Goal: Task Accomplishment & Management: Manage account settings

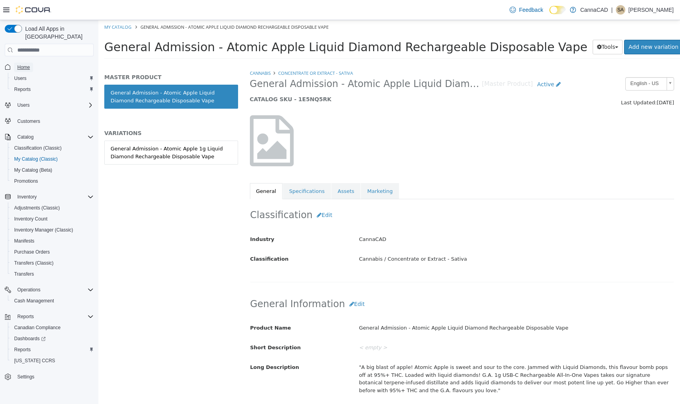
click at [24, 64] on span "Home" at bounding box center [23, 67] width 13 height 6
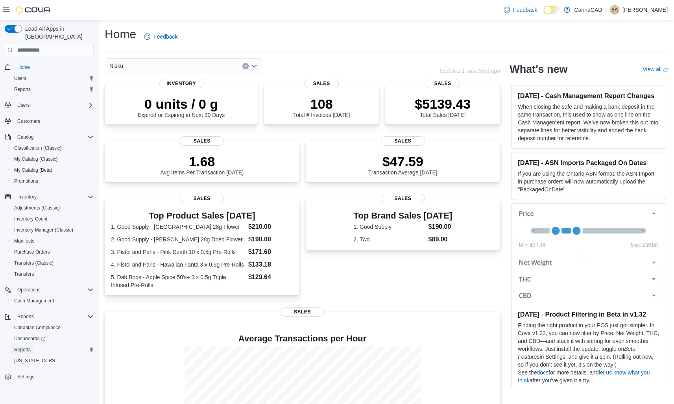
click at [20, 346] on span "Reports" at bounding box center [22, 349] width 17 height 6
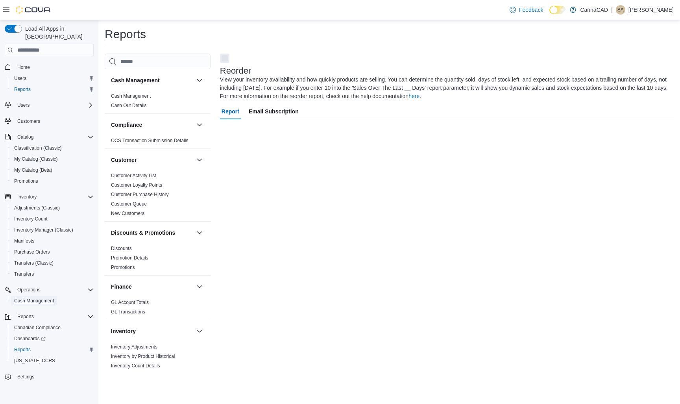
click at [26, 298] on span "Cash Management" at bounding box center [34, 301] width 40 height 6
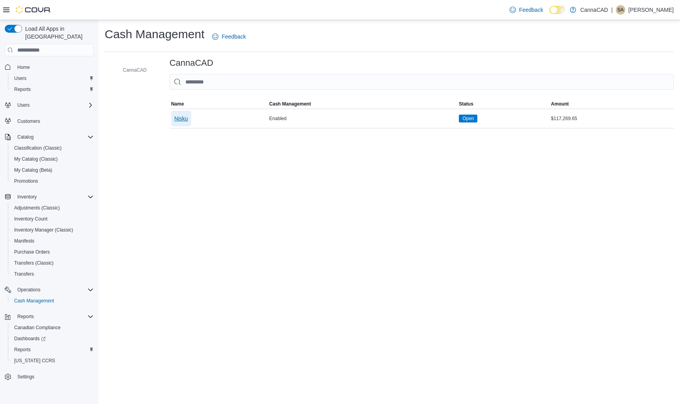
click at [184, 119] on span "Nisku" at bounding box center [181, 119] width 14 height 8
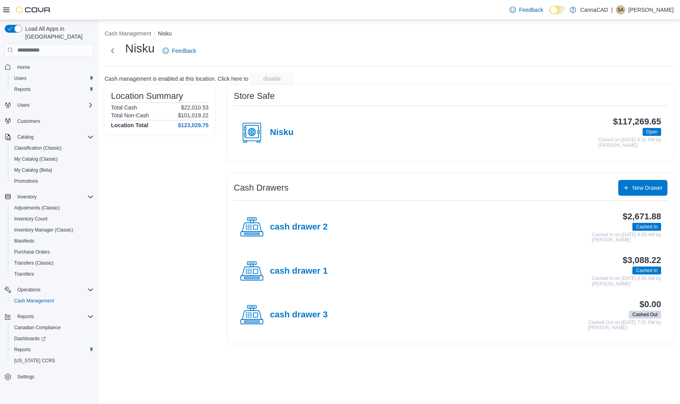
click at [304, 271] on h4 "cash drawer 1" at bounding box center [299, 271] width 58 height 10
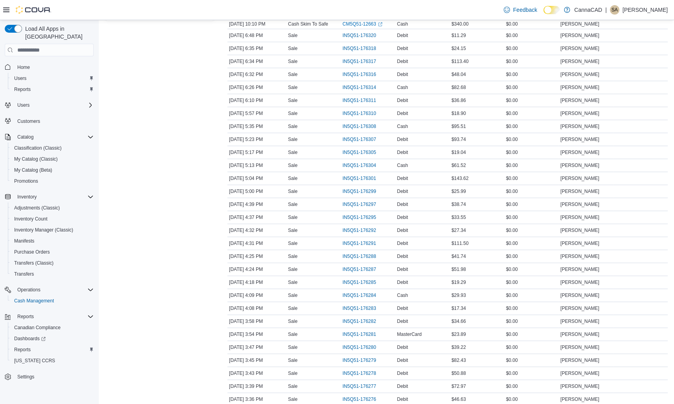
scroll to position [157, 0]
click at [360, 139] on span "IN5Q51-176307" at bounding box center [358, 139] width 33 height 6
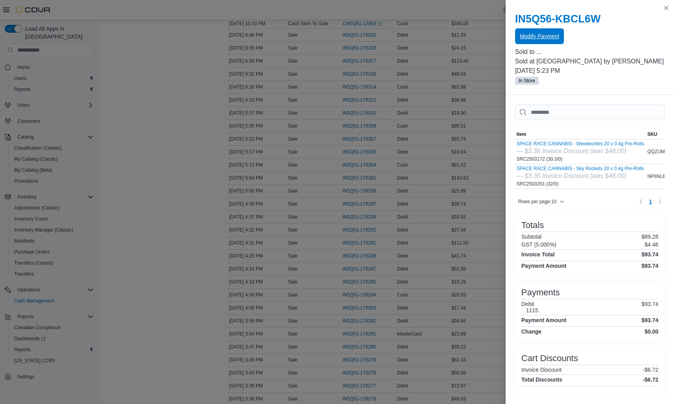
click at [542, 38] on span "Modify Payment" at bounding box center [539, 36] width 39 height 8
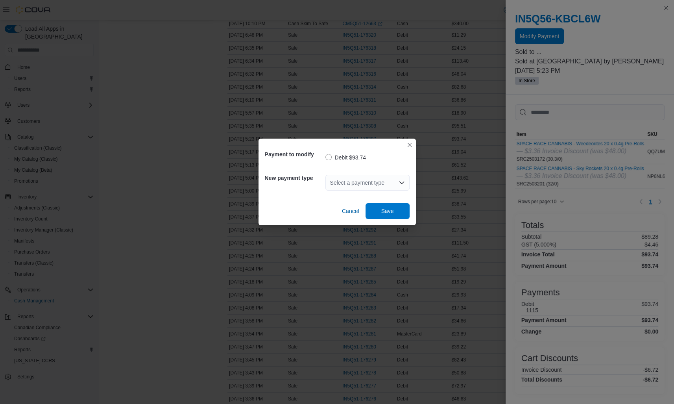
click at [331, 181] on div "Select a payment type" at bounding box center [368, 183] width 84 height 16
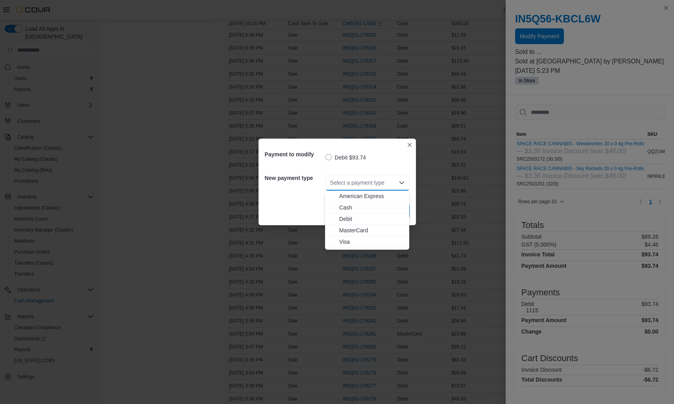
click at [358, 233] on span "MasterCard" at bounding box center [371, 230] width 65 height 8
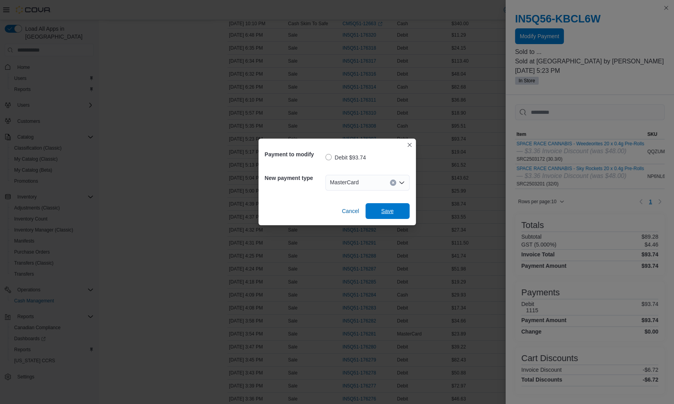
click at [373, 211] on span "Save" at bounding box center [387, 211] width 35 height 16
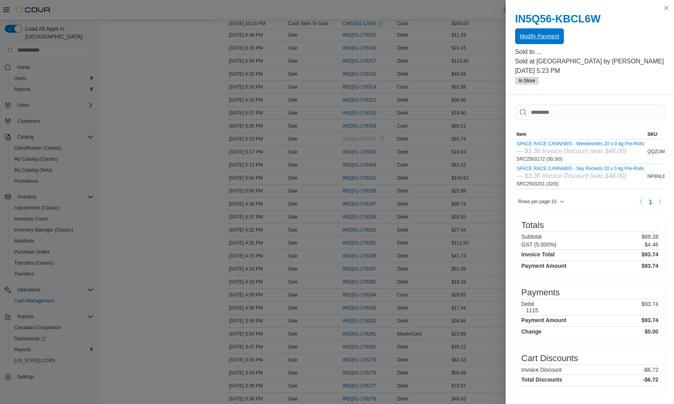
scroll to position [0, 0]
click at [666, 8] on button "Close this dialog" at bounding box center [666, 7] width 9 height 9
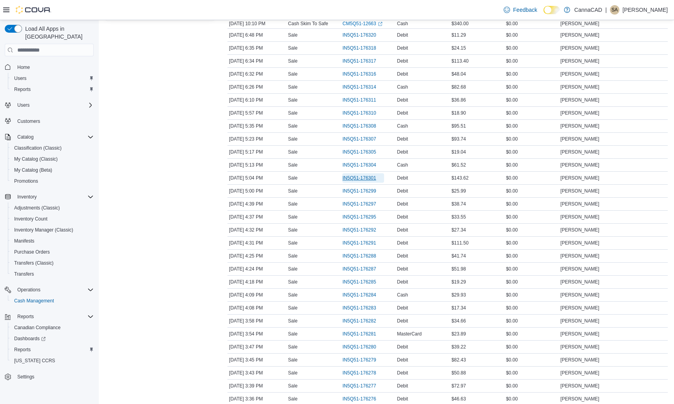
click at [359, 178] on span "IN5Q51-176301" at bounding box center [358, 178] width 33 height 6
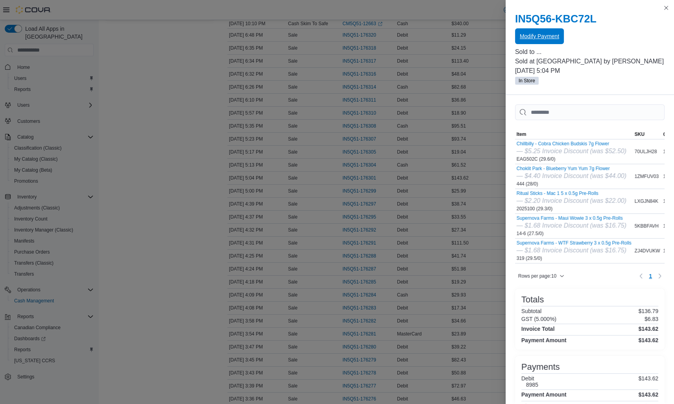
click at [527, 39] on span "Modify Payment" at bounding box center [539, 36] width 39 height 8
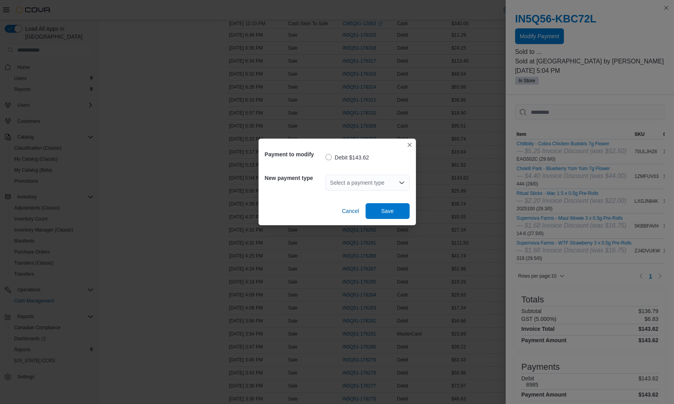
click at [354, 174] on div "Select a payment type" at bounding box center [368, 182] width 84 height 25
click at [351, 185] on div "Select a payment type" at bounding box center [368, 183] width 84 height 16
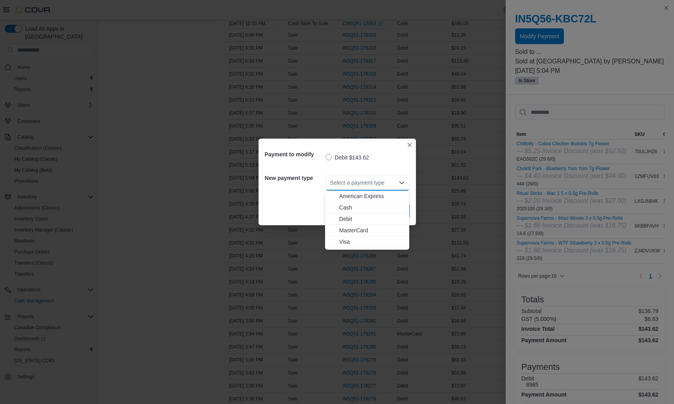
click at [344, 242] on span "Visa" at bounding box center [371, 242] width 65 height 8
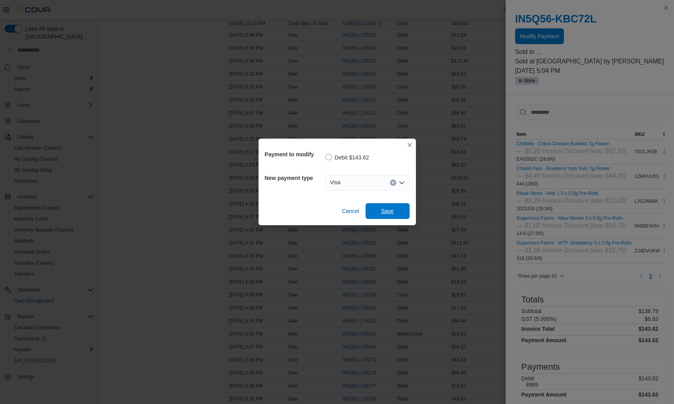
click at [378, 210] on span "Save" at bounding box center [387, 211] width 35 height 16
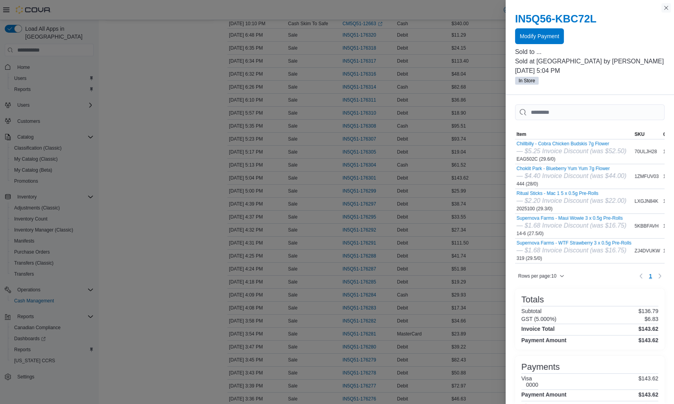
click at [668, 8] on button "Close this dialog" at bounding box center [666, 7] width 9 height 9
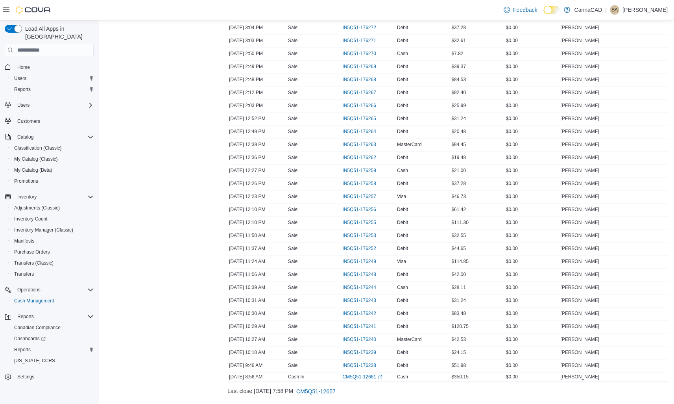
scroll to position [582, 0]
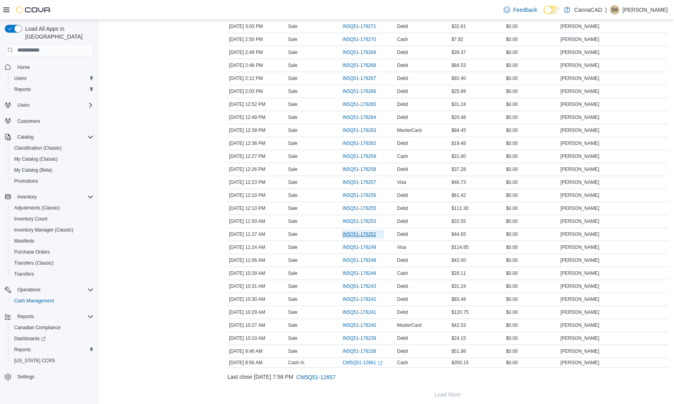
click at [367, 231] on span "IN5Q51-176252" at bounding box center [358, 234] width 33 height 6
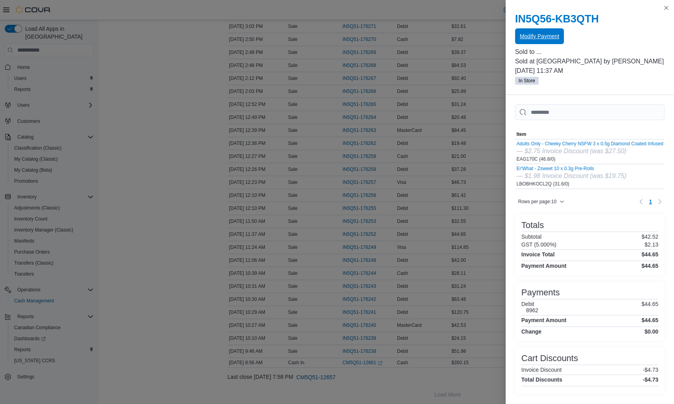
click at [558, 41] on button "Modify Payment" at bounding box center [539, 36] width 49 height 16
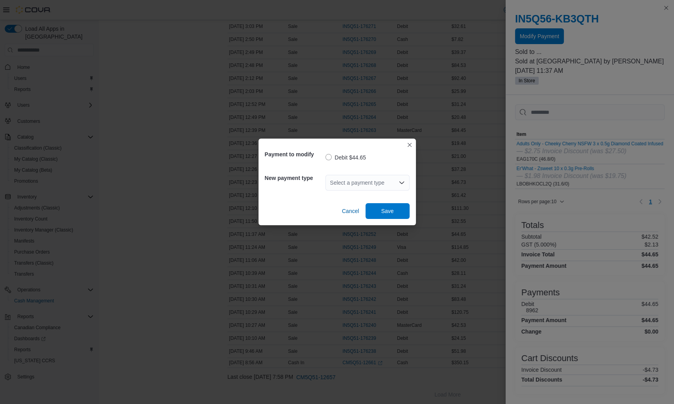
click at [367, 188] on div "Select a payment type" at bounding box center [368, 183] width 84 height 16
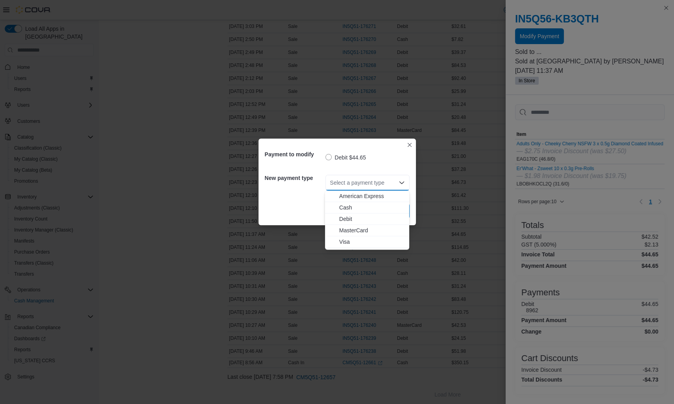
click at [345, 244] on span "Visa" at bounding box center [371, 242] width 65 height 8
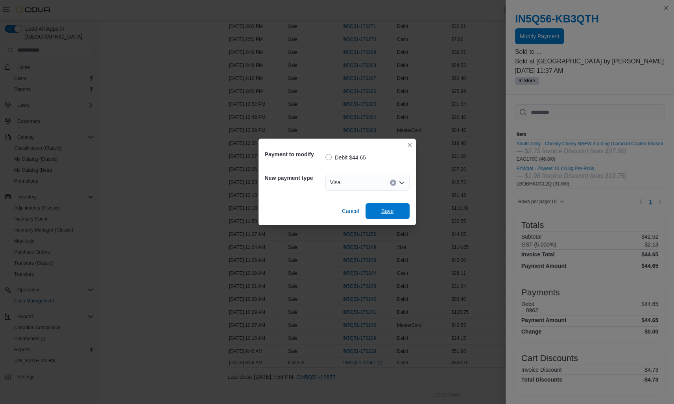
click at [387, 213] on span "Save" at bounding box center [387, 211] width 13 height 8
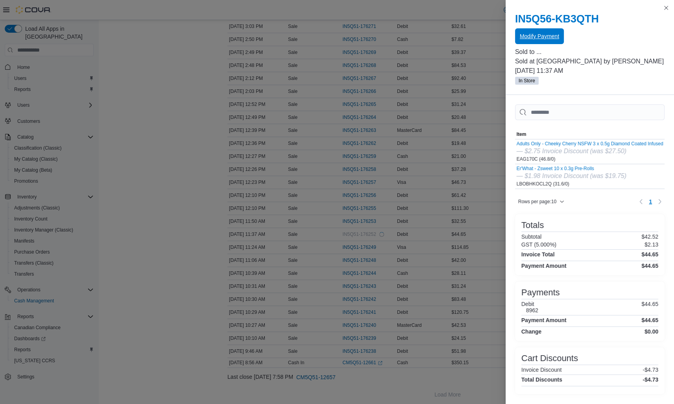
scroll to position [0, 0]
click at [665, 7] on button "Close this dialog" at bounding box center [666, 7] width 9 height 9
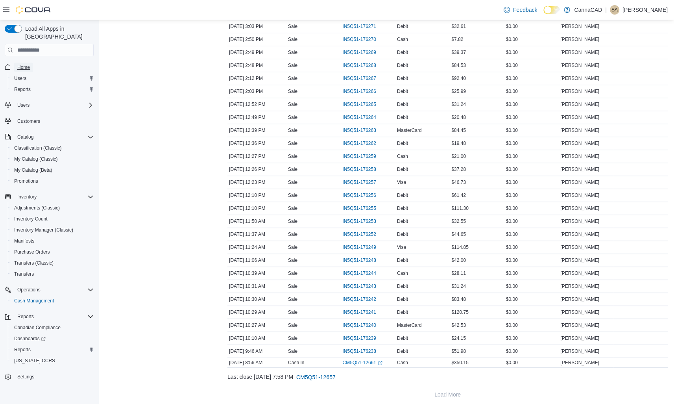
click at [24, 64] on span "Home" at bounding box center [23, 67] width 13 height 6
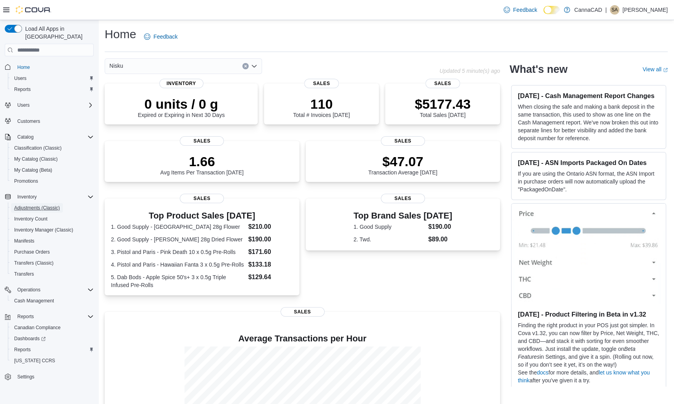
click at [63, 203] on link "Adjustments (Classic)" at bounding box center [37, 207] width 52 height 9
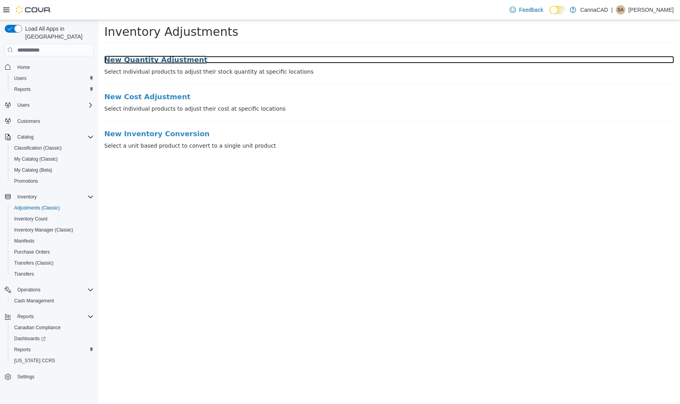
click at [168, 59] on h3 "New Quantity Adjustment" at bounding box center [389, 60] width 570 height 8
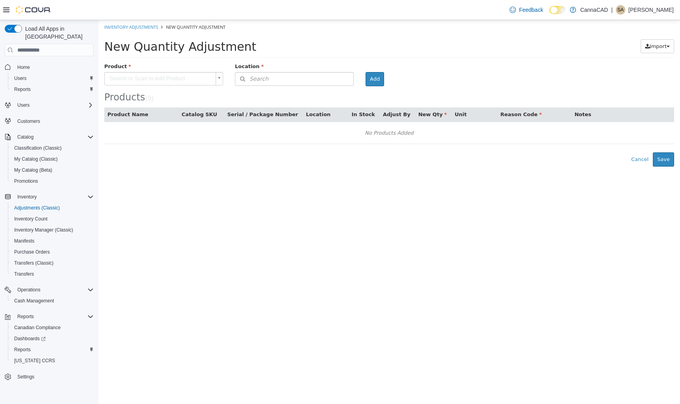
click at [151, 79] on body "× Inventory Adjustments New Quantity Adjustment New Quantity Adjustment Import …" at bounding box center [389, 93] width 582 height 146
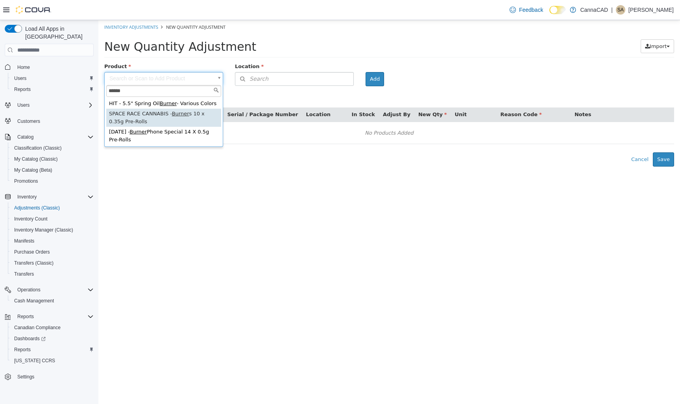
type input "******"
type input "**********"
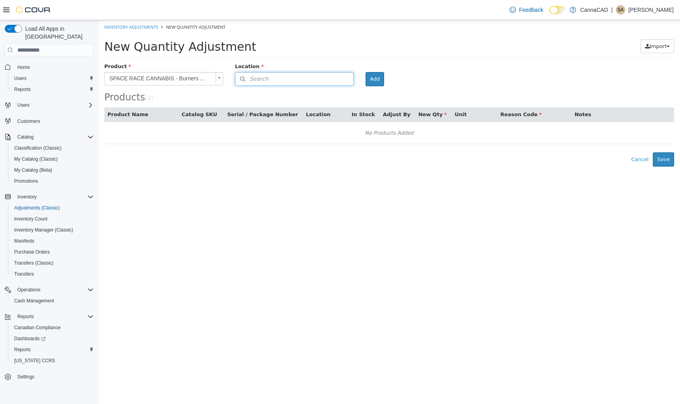
click at [295, 80] on button "Search" at bounding box center [294, 79] width 119 height 14
click at [329, 94] on span "or browse" at bounding box center [334, 92] width 39 height 13
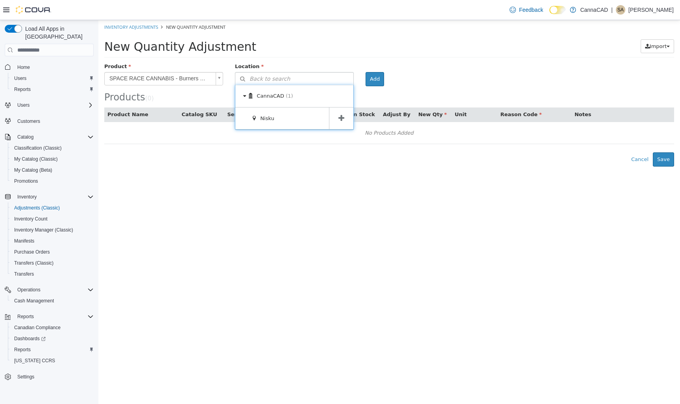
click at [340, 117] on icon at bounding box center [342, 118] width 6 height 7
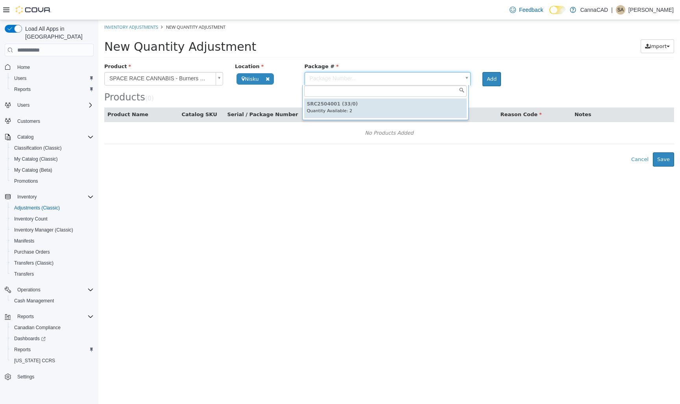
click at [413, 80] on body "**********" at bounding box center [389, 93] width 582 height 146
type input "**********"
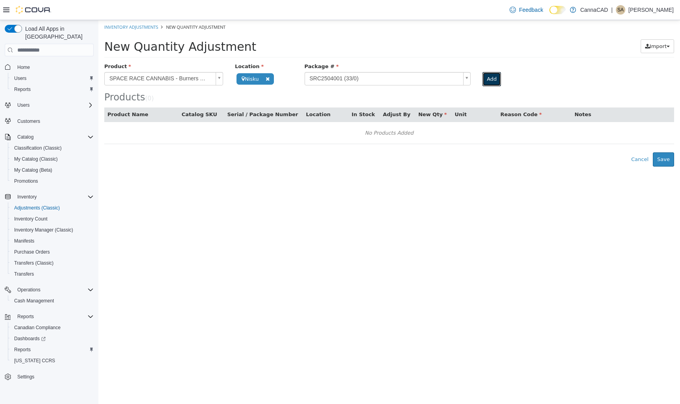
click at [491, 81] on button "Add" at bounding box center [492, 79] width 19 height 14
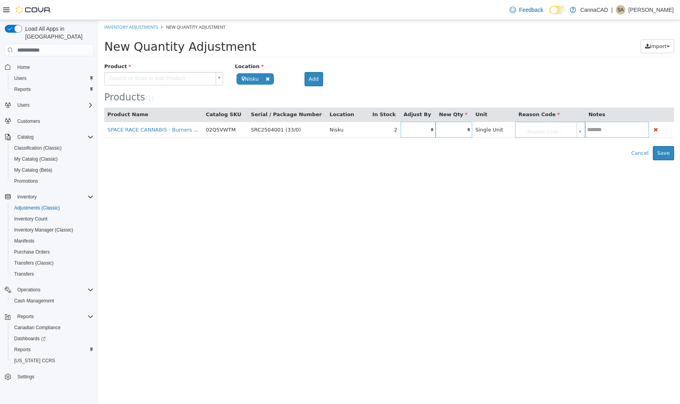
click at [409, 127] on input "*" at bounding box center [418, 130] width 35 height 6
type input "**"
type input "*"
click at [535, 124] on body "**********" at bounding box center [389, 90] width 582 height 140
type input "*"
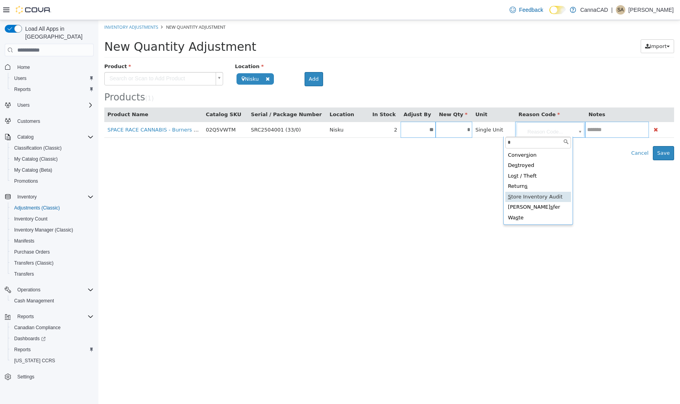
drag, startPoint x: 557, startPoint y: 199, endPoint x: 580, endPoint y: 178, distance: 31.2
type input "**********"
click at [591, 131] on input "text" at bounding box center [618, 130] width 62 height 6
type input "****"
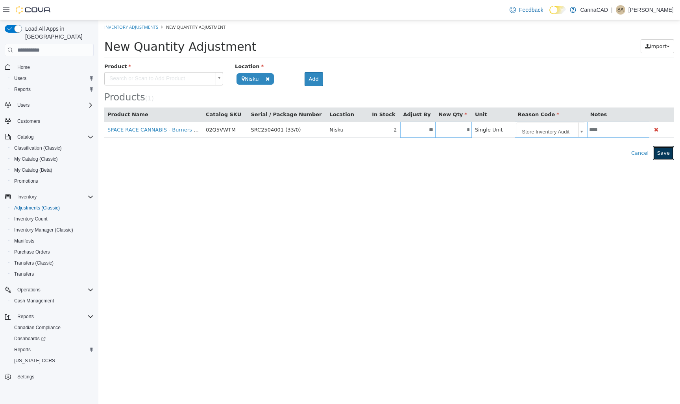
click at [666, 154] on button "Save" at bounding box center [663, 153] width 21 height 14
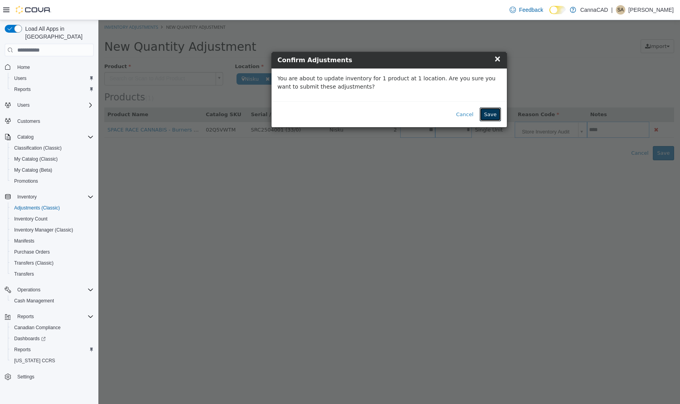
click at [487, 114] on button "Save" at bounding box center [490, 114] width 21 height 14
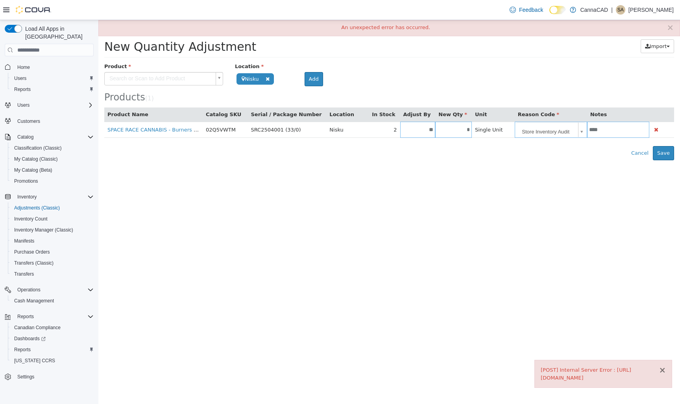
click at [663, 370] on button "×" at bounding box center [662, 370] width 7 height 8
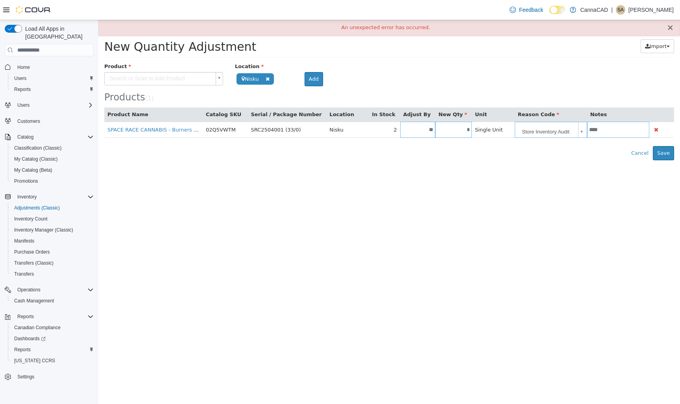
click at [669, 28] on button "×" at bounding box center [670, 28] width 7 height 8
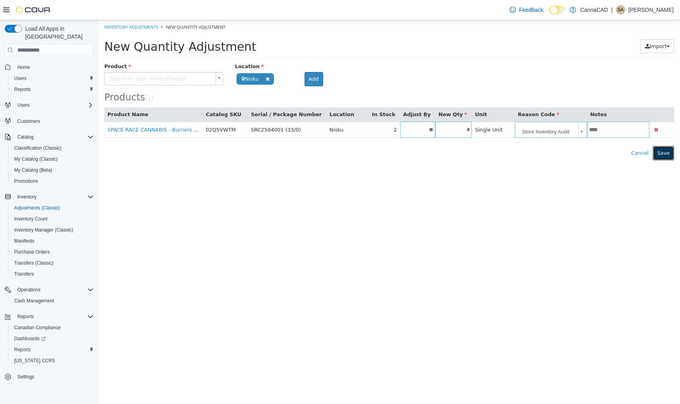
click at [666, 155] on button "Save" at bounding box center [663, 153] width 21 height 14
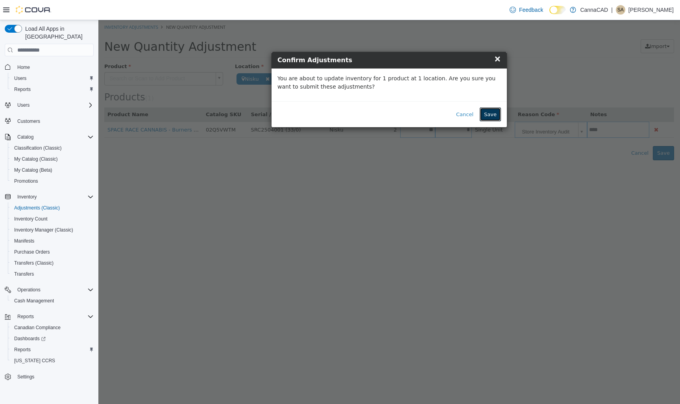
click at [498, 113] on button "Save" at bounding box center [490, 114] width 21 height 14
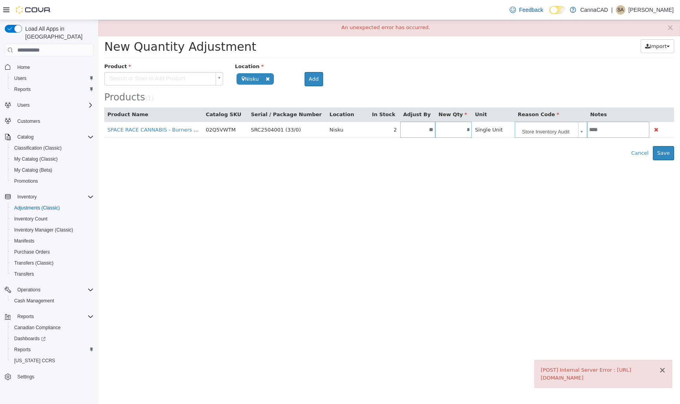
drag, startPoint x: 663, startPoint y: 368, endPoint x: 667, endPoint y: 352, distance: 16.2
click at [665, 368] on button "×" at bounding box center [662, 370] width 7 height 8
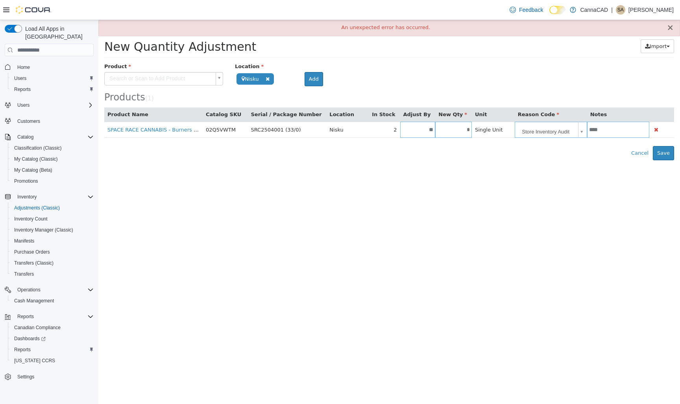
click at [672, 29] on button "×" at bounding box center [670, 28] width 7 height 8
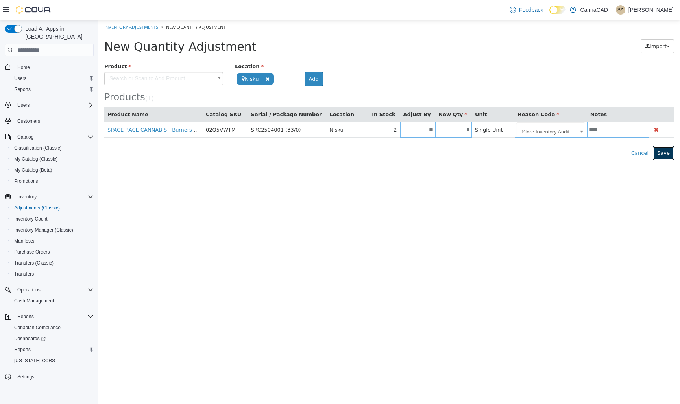
click at [671, 152] on button "Save" at bounding box center [663, 153] width 21 height 14
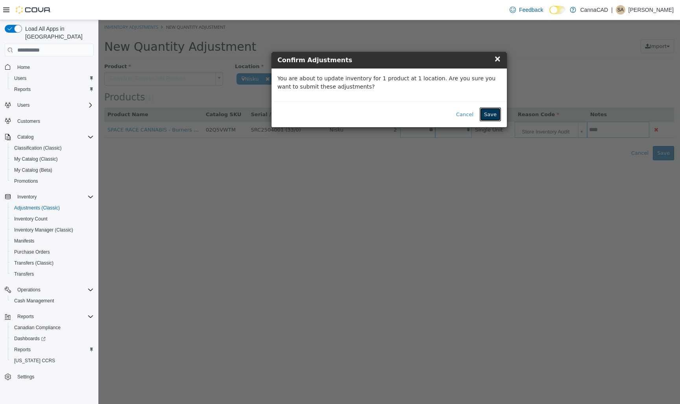
click at [495, 114] on button "Save" at bounding box center [490, 114] width 21 height 14
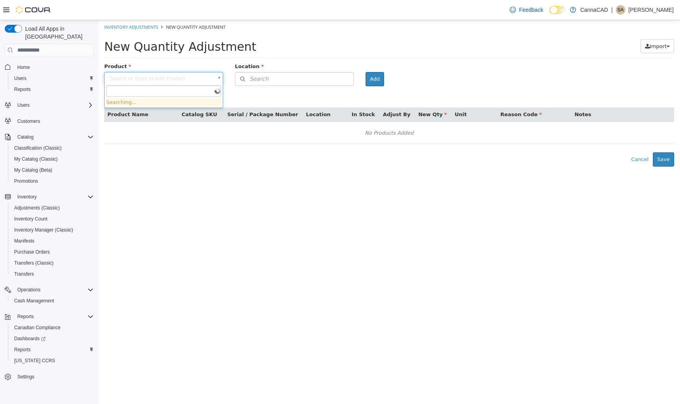
click at [126, 79] on body "× Inventory Adjustments New Quantity Adjustment New Quantity Adjustment Import …" at bounding box center [389, 93] width 582 height 146
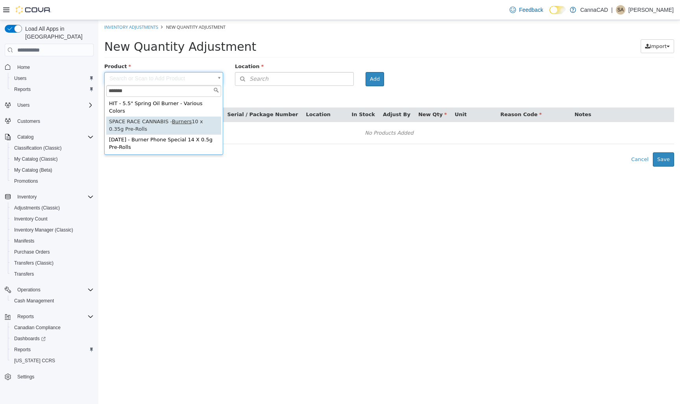
type input "*******"
type input "**********"
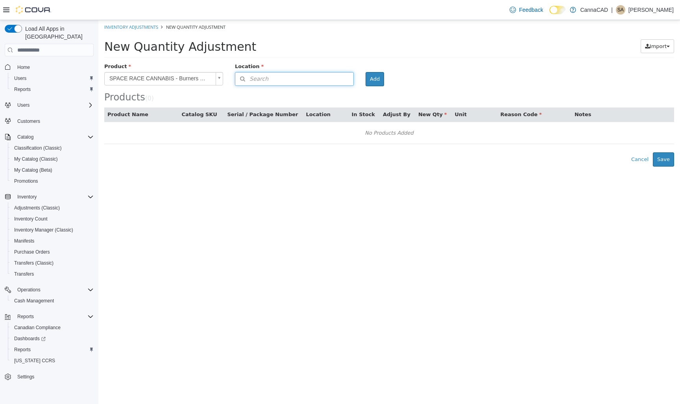
click at [303, 80] on button "Search" at bounding box center [294, 79] width 119 height 14
click at [332, 93] on span "or browse" at bounding box center [334, 92] width 39 height 13
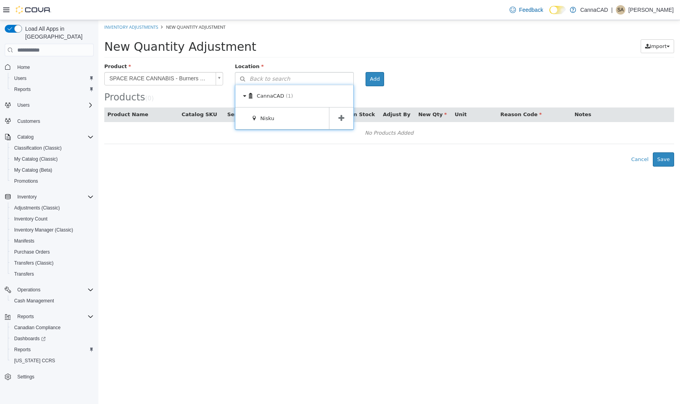
click at [340, 121] on icon at bounding box center [342, 118] width 6 height 7
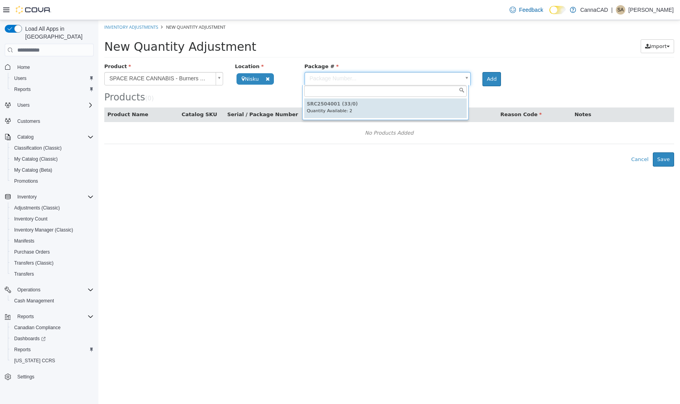
click at [404, 81] on body "**********" at bounding box center [389, 93] width 582 height 146
type input "**********"
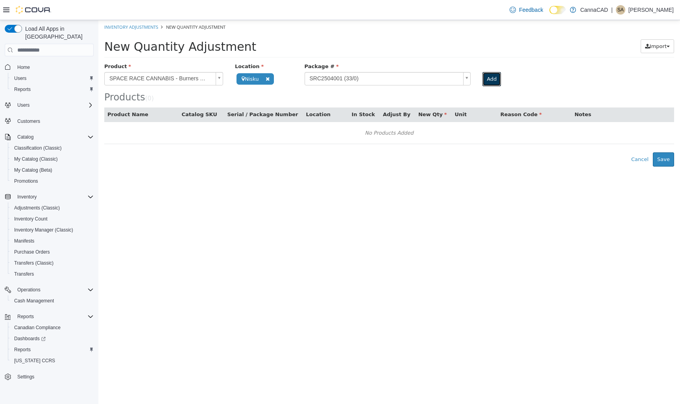
click at [490, 78] on button "Add" at bounding box center [492, 79] width 19 height 14
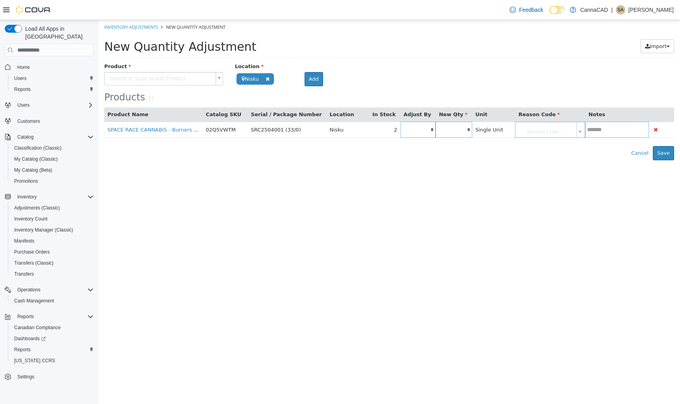
click at [418, 131] on input "*" at bounding box center [418, 130] width 35 height 6
type input "*"
type input "**"
type input "*"
click at [528, 127] on body "**********" at bounding box center [389, 90] width 582 height 140
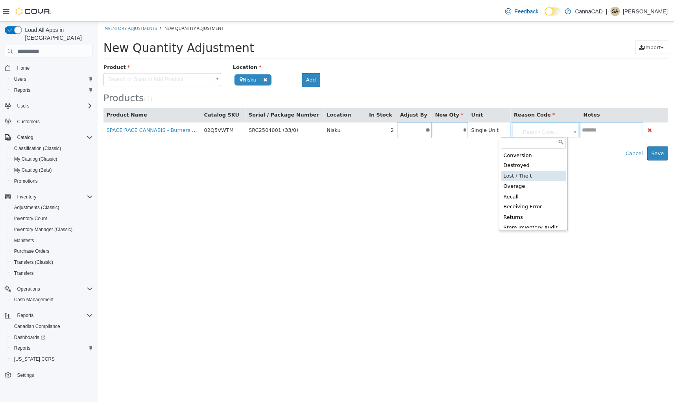
scroll to position [2, 0]
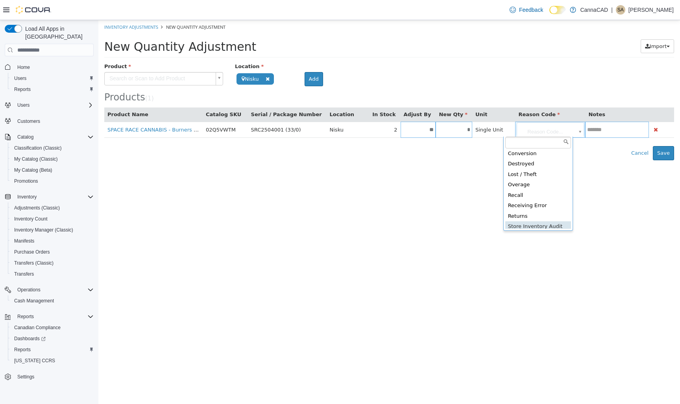
type input "**********"
click at [594, 129] on input "text" at bounding box center [618, 130] width 62 height 6
type input "****"
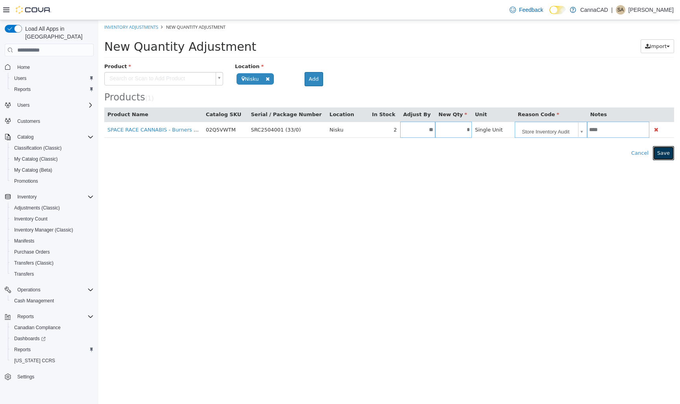
click at [669, 154] on button "Save" at bounding box center [663, 153] width 21 height 14
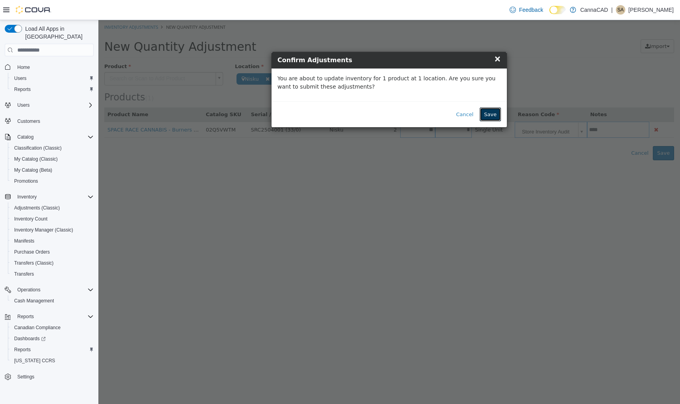
click at [488, 113] on button "Save" at bounding box center [490, 114] width 21 height 14
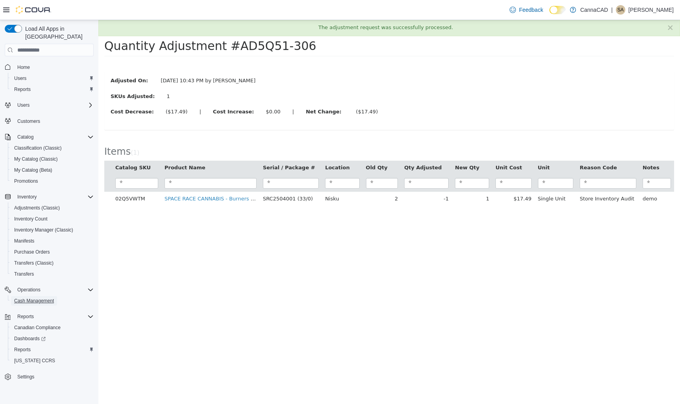
click at [30, 298] on span "Cash Management" at bounding box center [34, 301] width 40 height 6
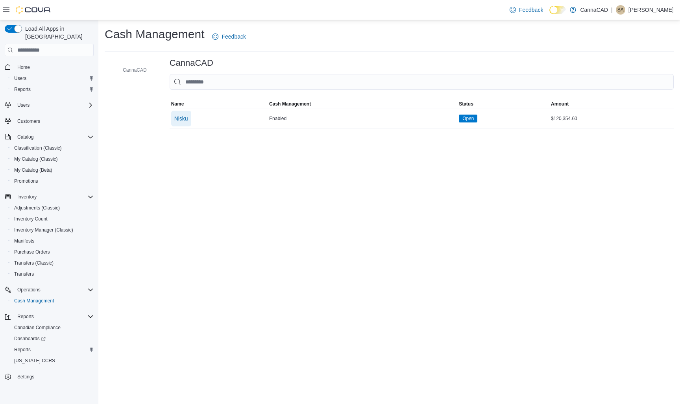
click at [186, 118] on span "Nisku" at bounding box center [181, 119] width 14 height 8
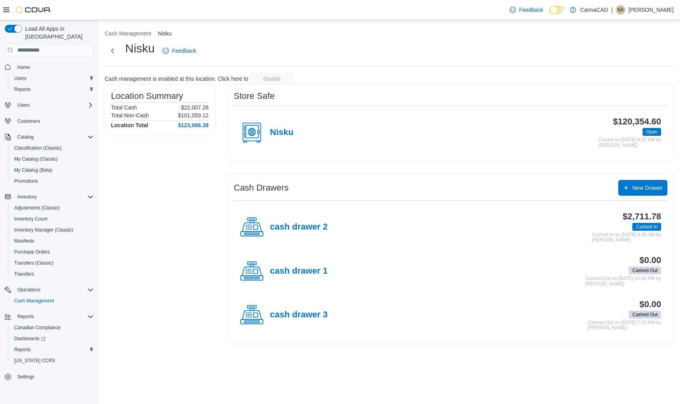
click at [294, 228] on h4 "cash drawer 2" at bounding box center [299, 227] width 58 height 10
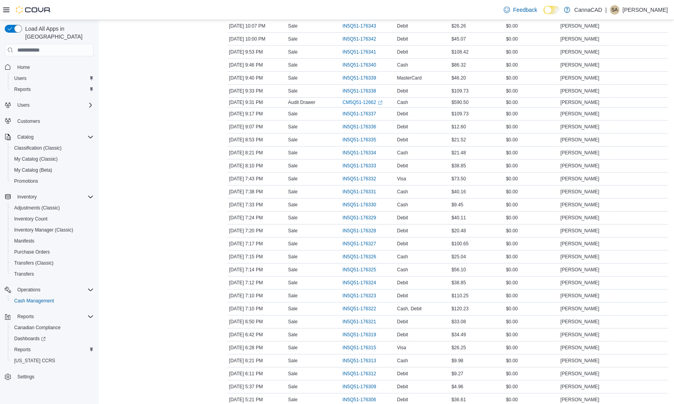
scroll to position [197, 0]
click at [362, 78] on span "IN5Q51-176338" at bounding box center [358, 77] width 33 height 6
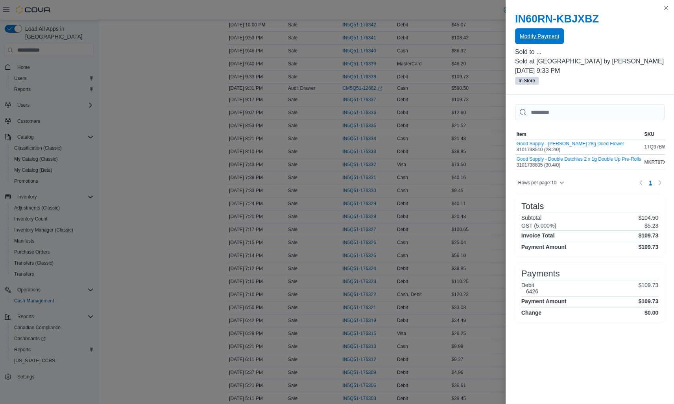
click at [542, 36] on span "Modify Payment" at bounding box center [539, 36] width 39 height 8
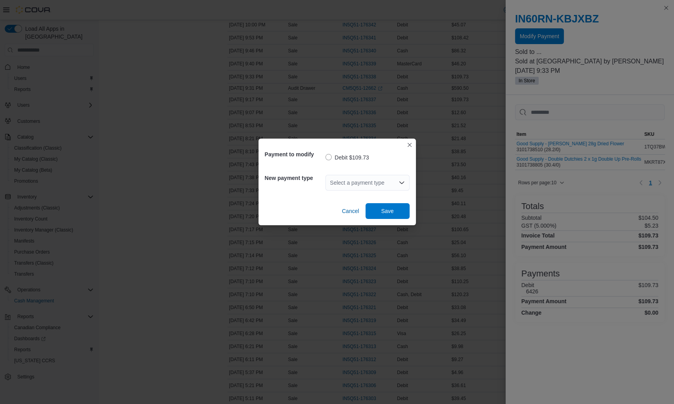
click at [358, 182] on div "Select a payment type" at bounding box center [368, 183] width 84 height 16
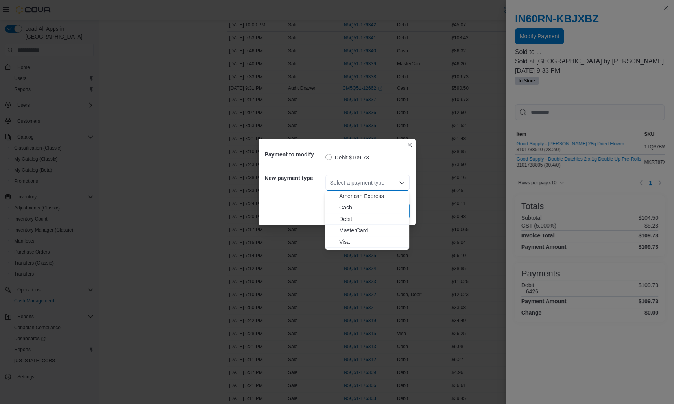
click at [342, 238] on span "Visa" at bounding box center [371, 242] width 65 height 8
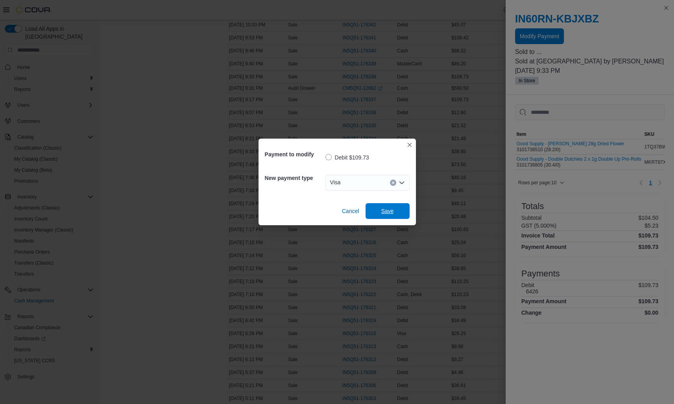
click at [386, 213] on span "Save" at bounding box center [387, 211] width 13 height 8
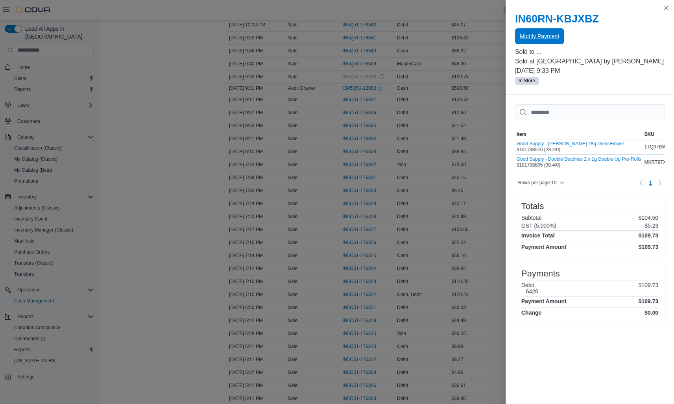
scroll to position [0, 0]
click at [665, 7] on button "Close this dialog" at bounding box center [666, 7] width 9 height 9
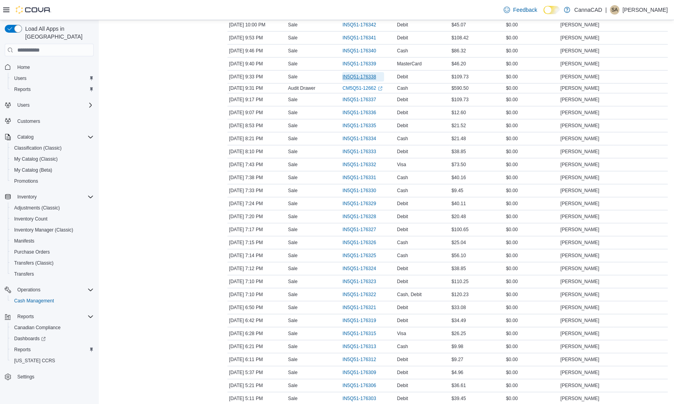
click at [353, 74] on span "IN5Q51-176338" at bounding box center [358, 77] width 33 height 6
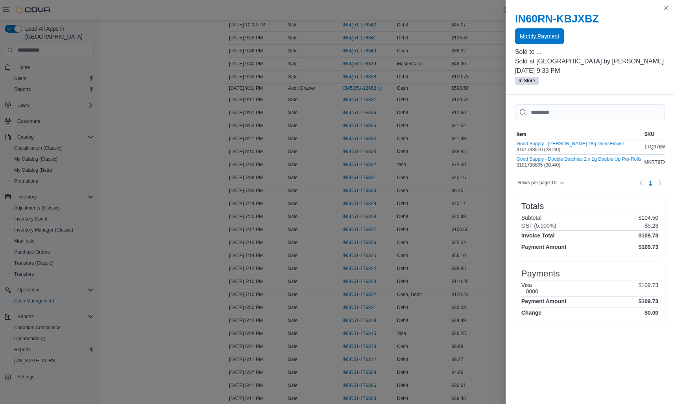
click at [550, 38] on span "Modify Payment" at bounding box center [539, 36] width 39 height 8
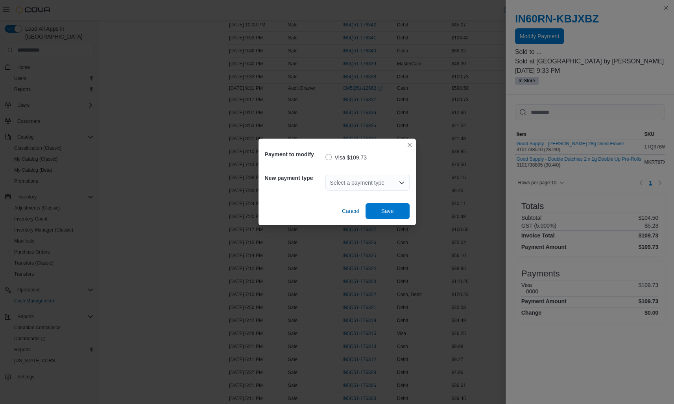
drag, startPoint x: 381, startPoint y: 191, endPoint x: 376, endPoint y: 187, distance: 6.2
click at [380, 191] on div "Select a payment type" at bounding box center [368, 182] width 84 height 25
click at [376, 187] on div "Select a payment type" at bounding box center [368, 183] width 84 height 16
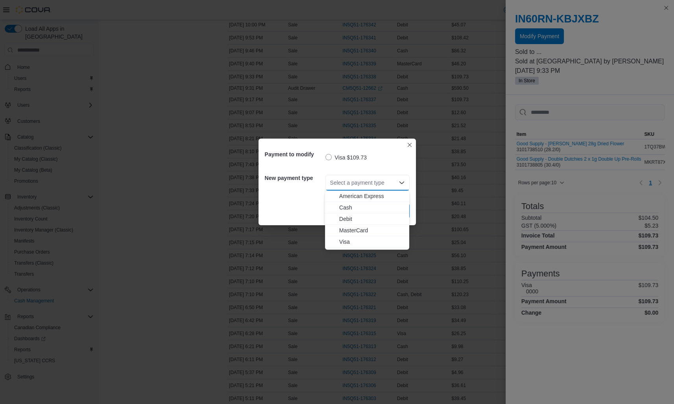
click at [348, 241] on span "Visa" at bounding box center [371, 242] width 65 height 8
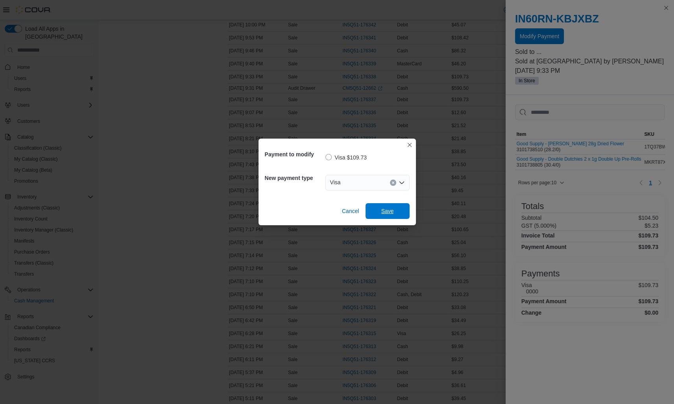
click at [381, 212] on span "Save" at bounding box center [387, 211] width 35 height 16
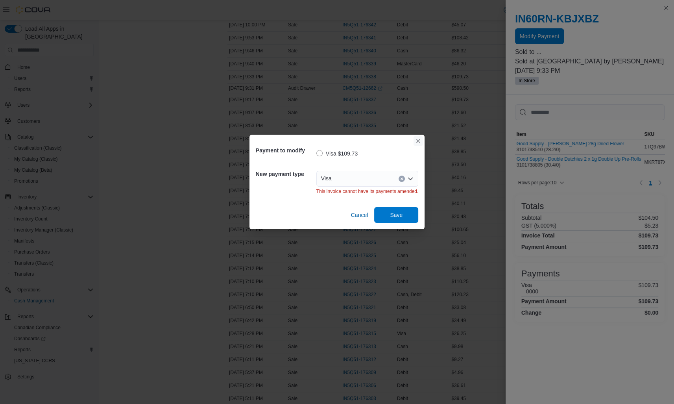
click at [417, 142] on button "Closes this modal window" at bounding box center [418, 140] width 9 height 9
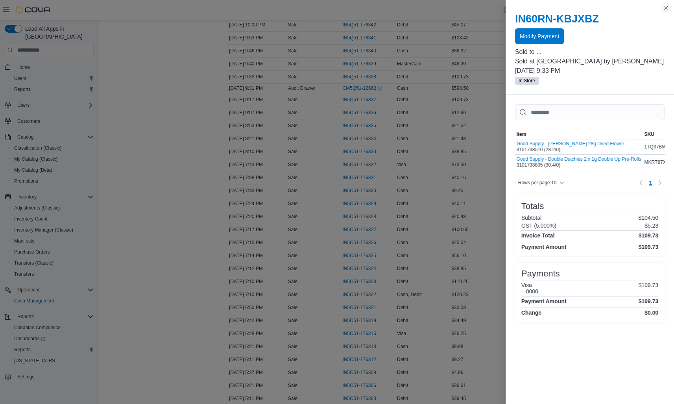
click at [665, 6] on button "Close this dialog" at bounding box center [666, 7] width 9 height 9
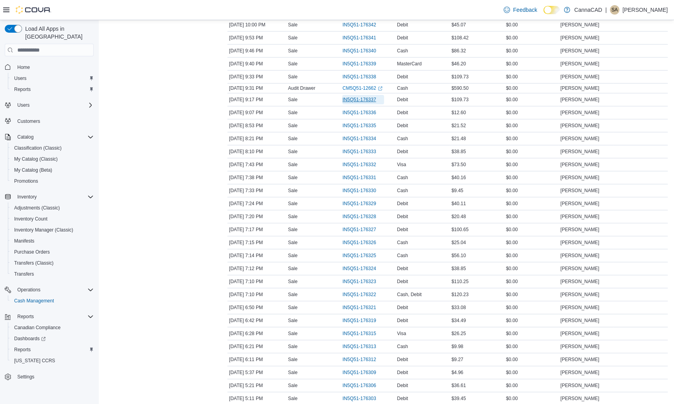
click at [357, 98] on span "IN5Q51-176337" at bounding box center [358, 99] width 33 height 6
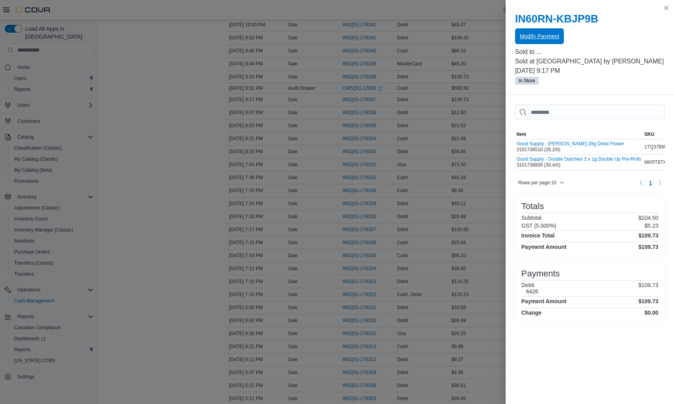
click at [521, 40] on span "Modify Payment" at bounding box center [539, 36] width 39 height 16
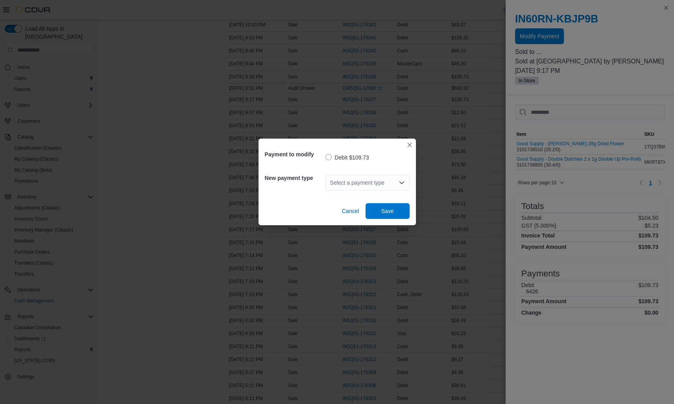
click at [340, 183] on div "Select a payment type" at bounding box center [368, 183] width 84 height 16
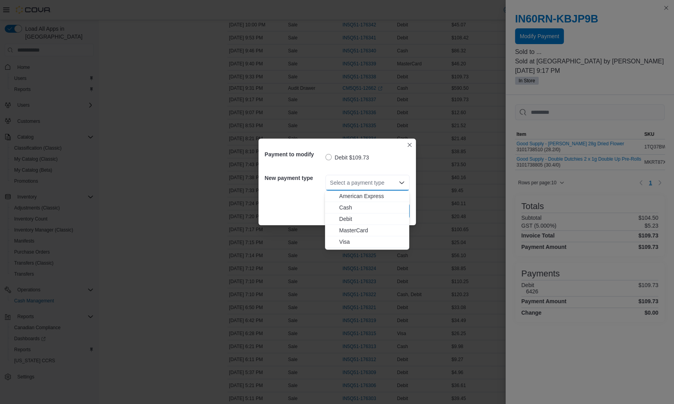
click at [345, 242] on span "Visa" at bounding box center [371, 242] width 65 height 8
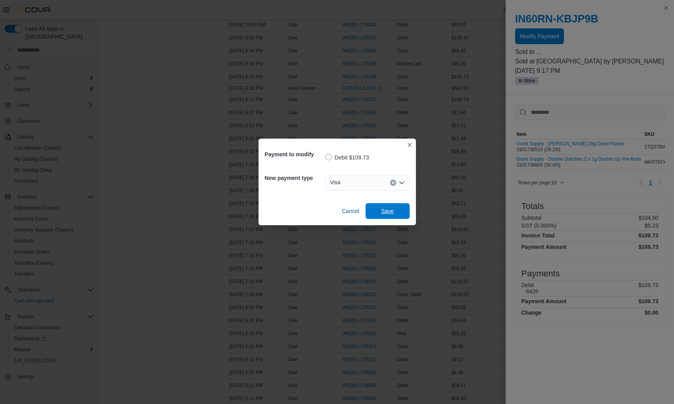
click at [380, 209] on span "Save" at bounding box center [387, 211] width 35 height 16
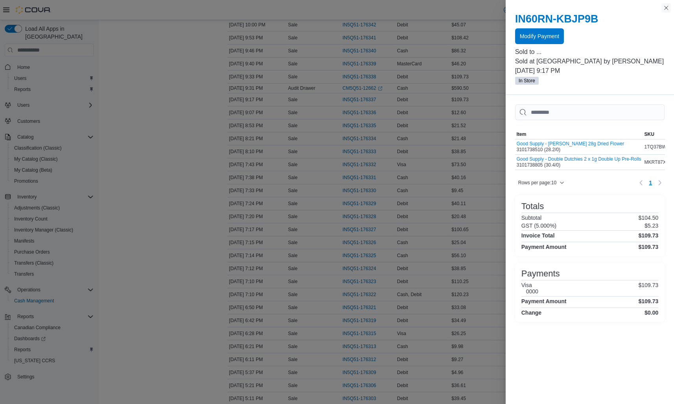
click at [667, 7] on button "Close this dialog" at bounding box center [666, 7] width 9 height 9
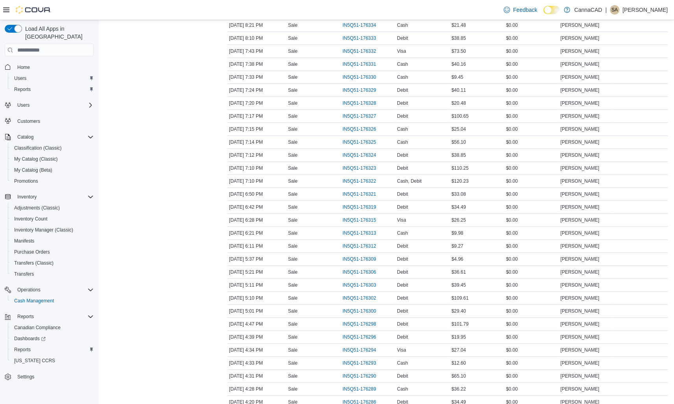
scroll to position [315, 0]
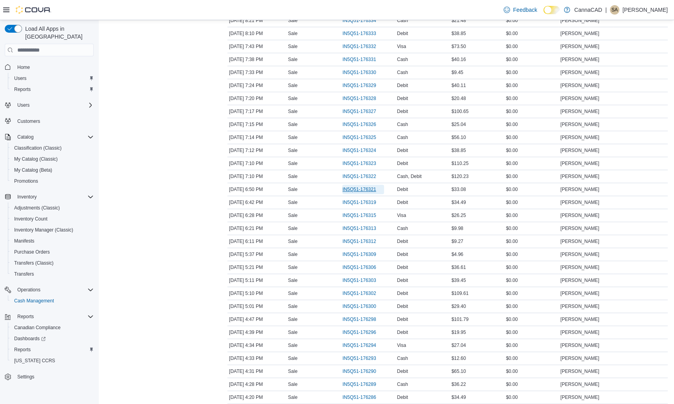
click at [371, 188] on span "IN5Q51-176321" at bounding box center [358, 189] width 33 height 6
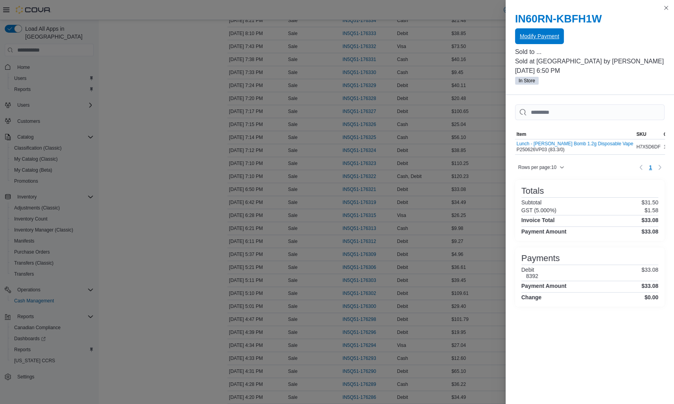
click at [552, 36] on span "Modify Payment" at bounding box center [539, 36] width 39 height 8
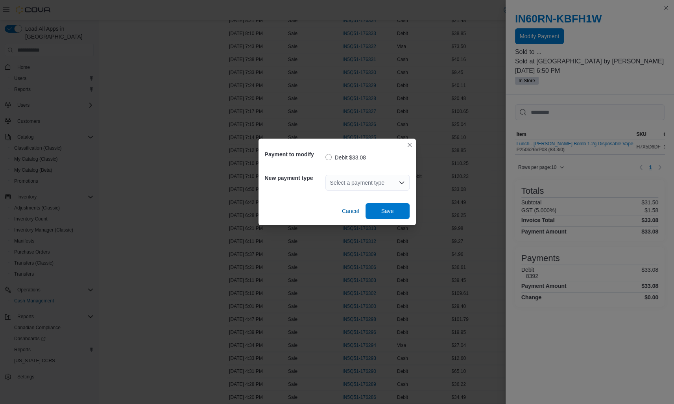
click at [349, 183] on div "Select a payment type" at bounding box center [368, 183] width 84 height 16
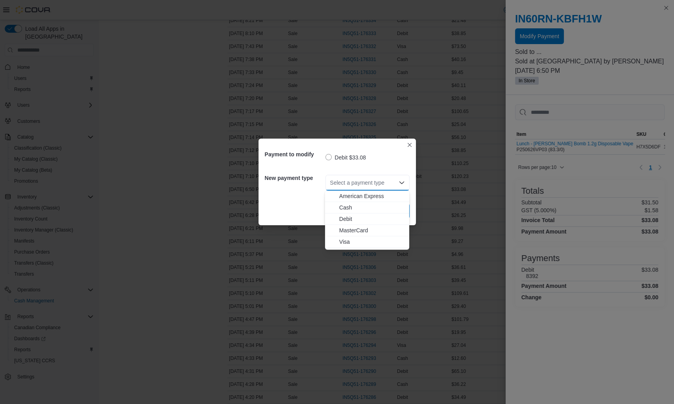
click at [343, 241] on span "Visa" at bounding box center [371, 242] width 65 height 8
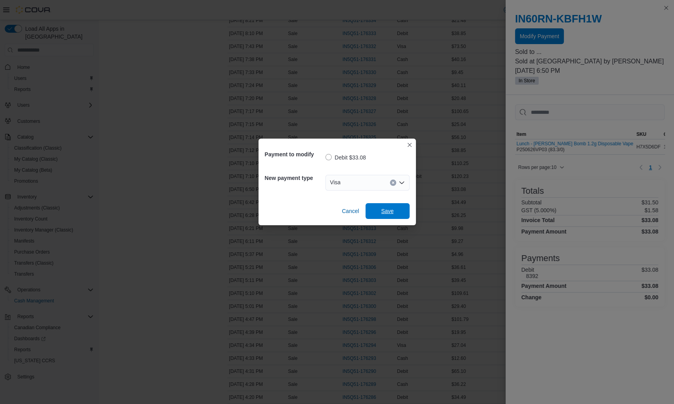
click at [370, 210] on span "Save" at bounding box center [387, 211] width 35 height 16
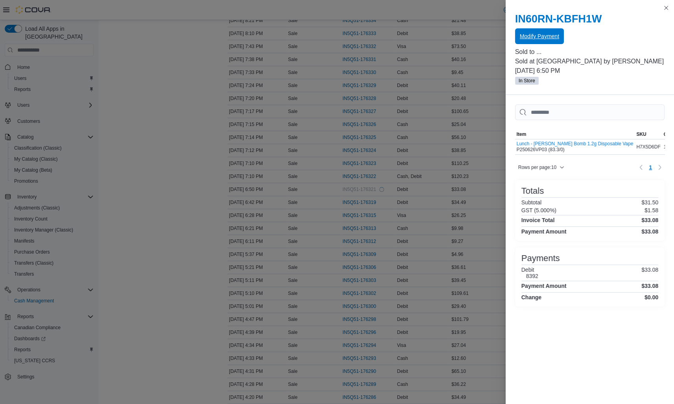
scroll to position [0, 0]
click at [666, 7] on button "Close this dialog" at bounding box center [666, 7] width 9 height 9
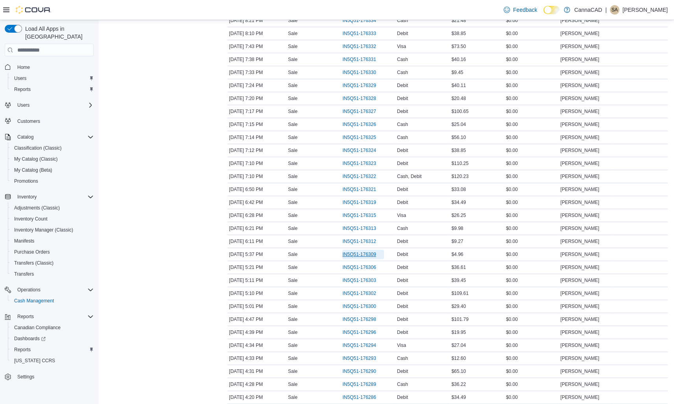
click at [365, 252] on span "IN5Q51-176309" at bounding box center [358, 254] width 33 height 6
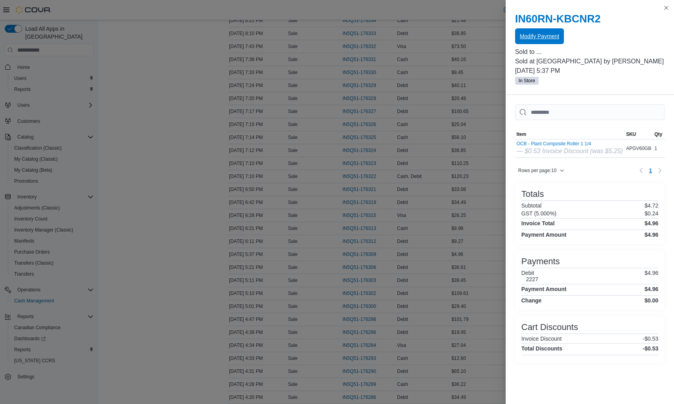
click at [532, 41] on span "Modify Payment" at bounding box center [539, 36] width 39 height 16
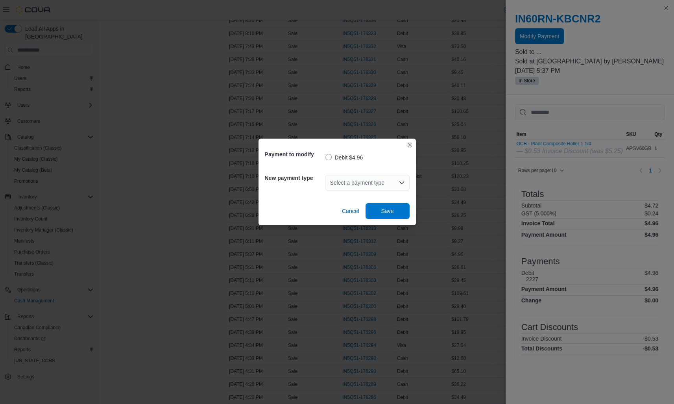
click at [343, 187] on div "Select a payment type" at bounding box center [368, 183] width 84 height 16
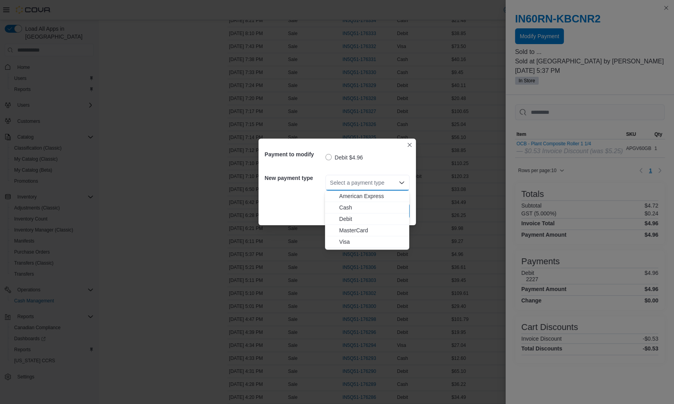
click at [345, 243] on span "Visa" at bounding box center [371, 242] width 65 height 8
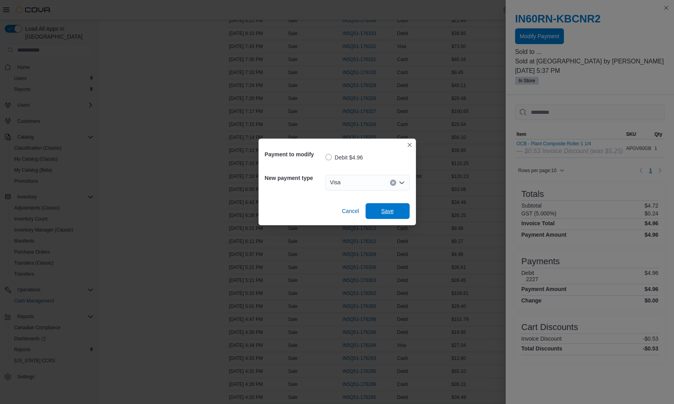
click at [376, 206] on span "Save" at bounding box center [387, 211] width 35 height 16
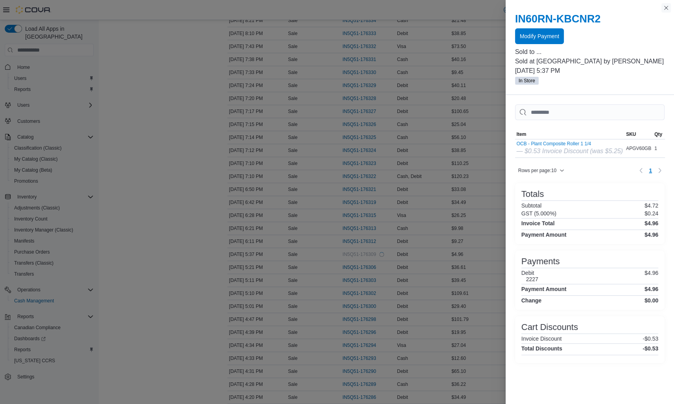
click at [668, 7] on button "Close this dialog" at bounding box center [666, 7] width 9 height 9
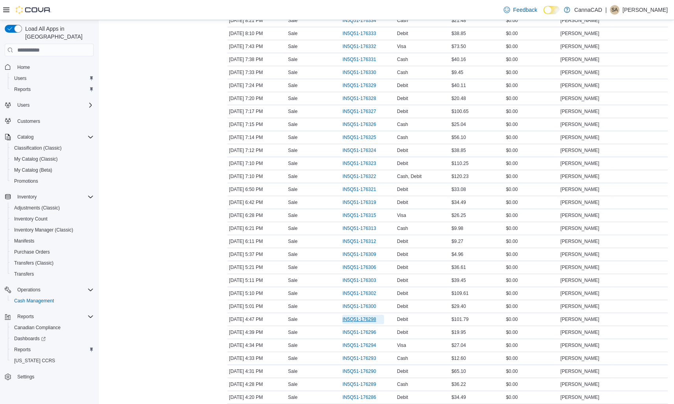
click at [373, 316] on span "IN5Q51-176298" at bounding box center [358, 319] width 33 height 6
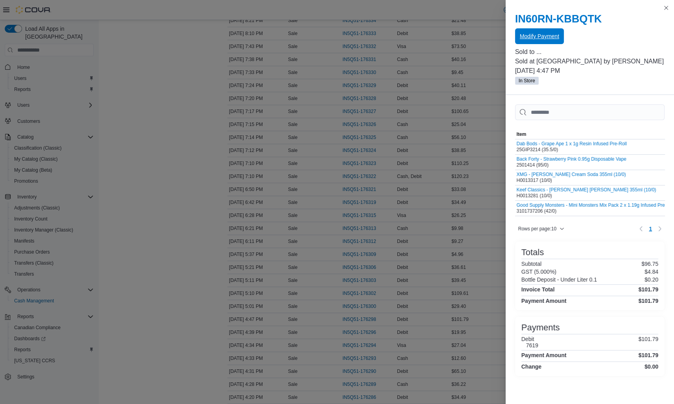
click at [542, 29] on span "Modify Payment" at bounding box center [539, 36] width 39 height 16
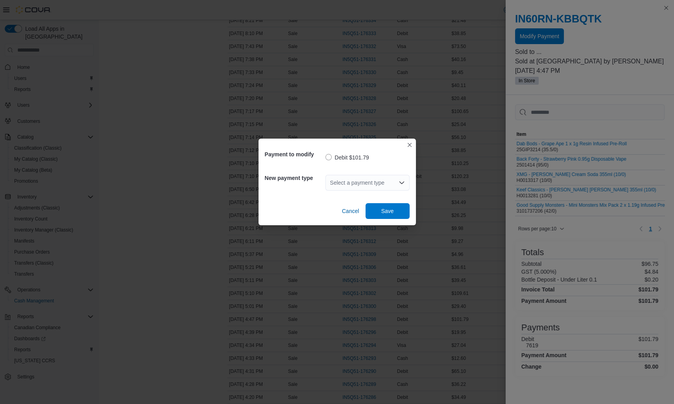
click at [359, 176] on div "Select a payment type" at bounding box center [368, 183] width 84 height 16
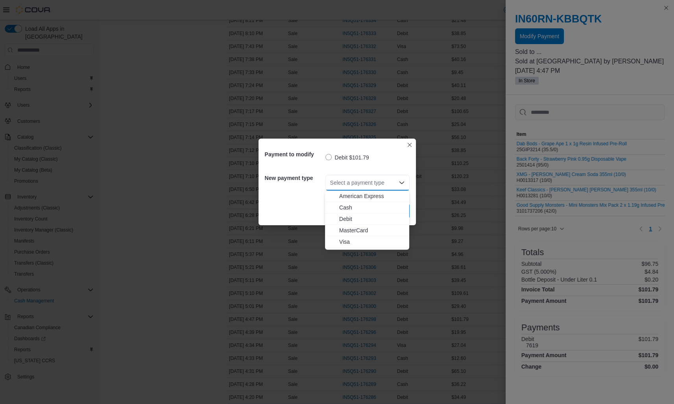
click at [345, 231] on span "MasterCard" at bounding box center [371, 230] width 65 height 8
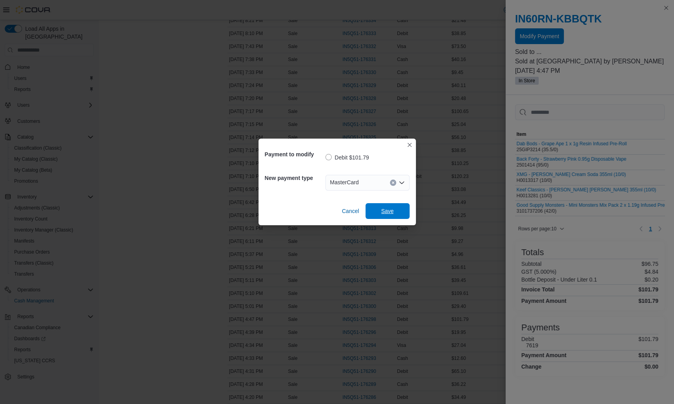
click at [378, 208] on span "Save" at bounding box center [387, 211] width 35 height 16
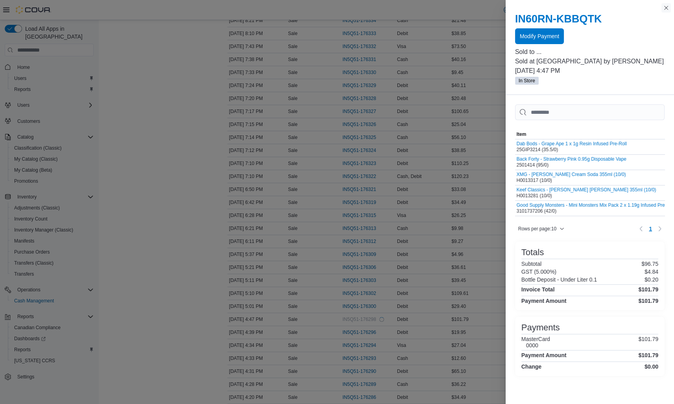
click at [668, 7] on button "Close this dialog" at bounding box center [666, 7] width 9 height 9
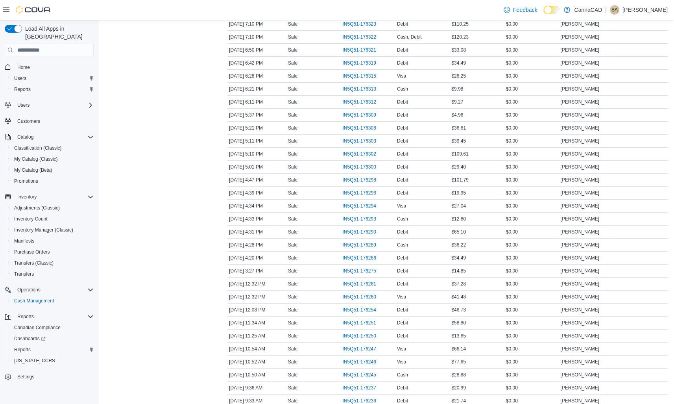
scroll to position [472, 0]
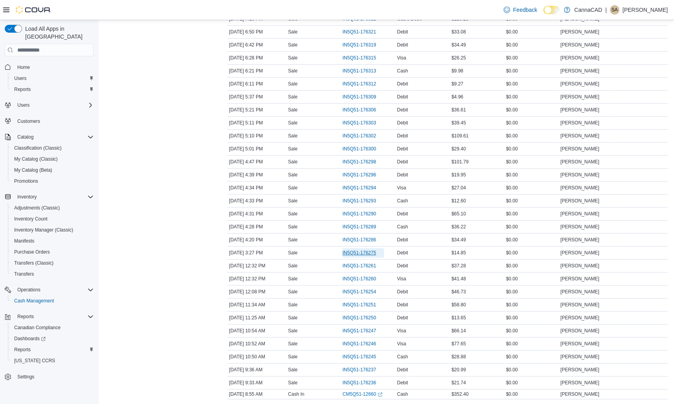
click at [368, 250] on span "IN5Q51-176275" at bounding box center [358, 253] width 33 height 6
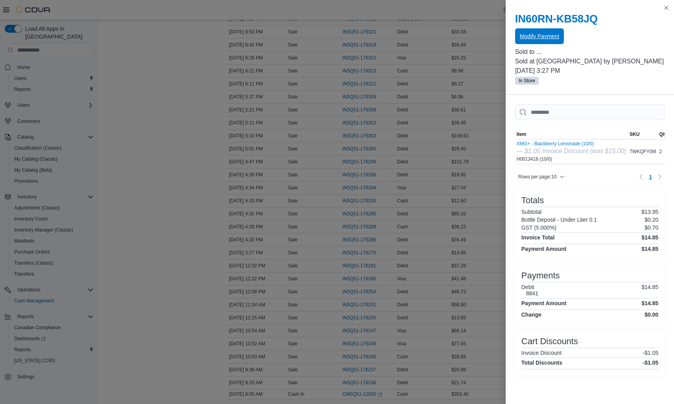
click at [539, 41] on span "Modify Payment" at bounding box center [539, 36] width 39 height 16
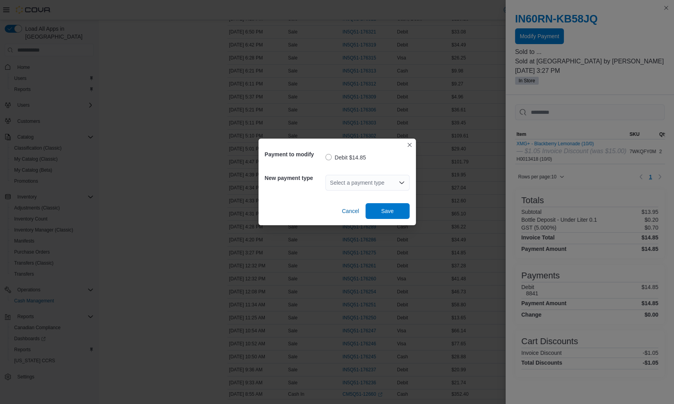
click at [348, 183] on div "Select a payment type" at bounding box center [368, 183] width 84 height 16
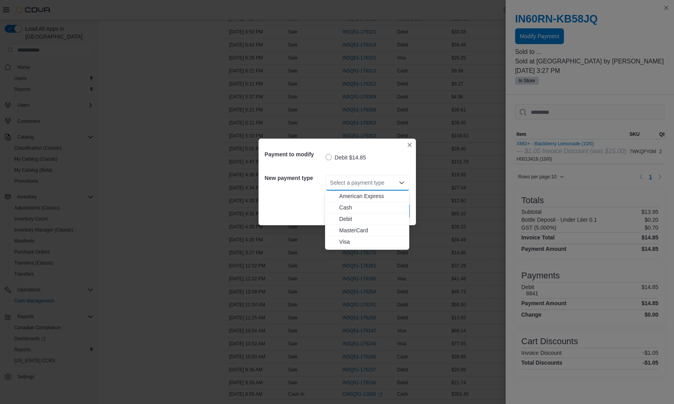
click at [343, 240] on span "Visa" at bounding box center [371, 242] width 65 height 8
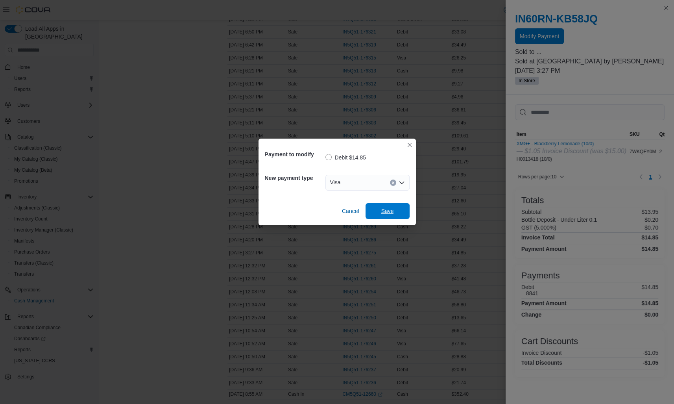
click at [386, 207] on span "Save" at bounding box center [387, 211] width 13 height 8
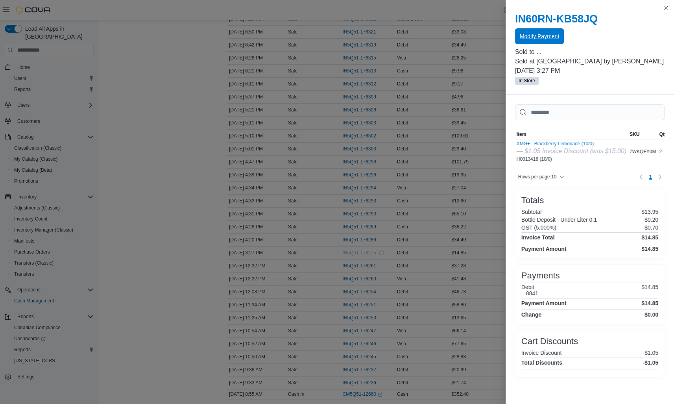
scroll to position [0, 0]
click at [665, 7] on button "Close this dialog" at bounding box center [666, 7] width 9 height 9
